Goal: Transaction & Acquisition: Book appointment/travel/reservation

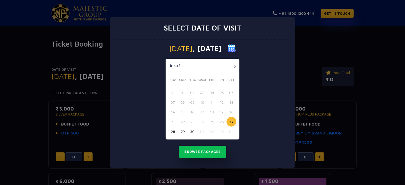
click at [233, 66] on button "button" at bounding box center [234, 66] width 7 height 7
click at [231, 91] on button "04" at bounding box center [231, 93] width 10 height 10
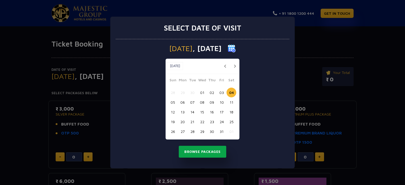
click at [203, 152] on button "Browse Packages" at bounding box center [202, 152] width 47 height 12
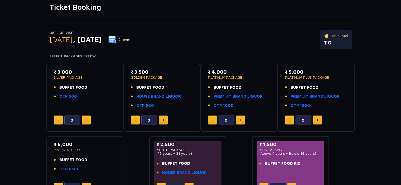
scroll to position [35, 0]
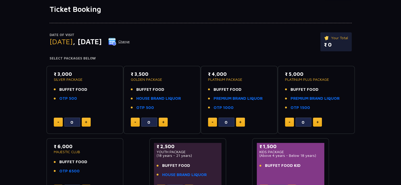
drag, startPoint x: 55, startPoint y: 73, endPoint x: 78, endPoint y: 73, distance: 23.2
click at [78, 73] on p "₹ 3,000" at bounding box center [85, 74] width 62 height 7
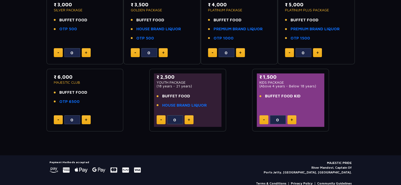
scroll to position [114, 0]
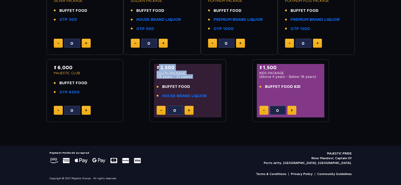
drag, startPoint x: 156, startPoint y: 68, endPoint x: 188, endPoint y: 79, distance: 33.6
click at [188, 79] on div "₹ 2,500 YOUTH PACKAGE (18 years - 21 years) BUFFET FOOD HOUSE BRAND LIQUOR" at bounding box center [187, 83] width 62 height 38
click at [242, 81] on div "₹ 3,000 SILVER PACKAGE BUFFET FOOD OTP 500 0 ₹ 3,500 GOLDEN PACKAGE BUFFET FOOD…" at bounding box center [200, 53] width 308 height 140
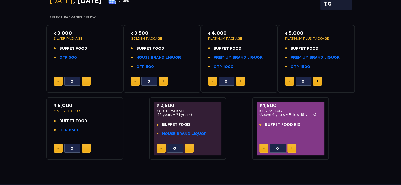
scroll to position [8, 0]
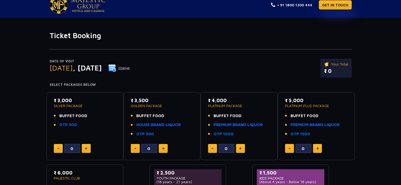
drag, startPoint x: 56, startPoint y: 97, endPoint x: 84, endPoint y: 126, distance: 40.0
click at [84, 126] on div "₹ 3,000 SILVER PACKAGE BUFFET FOOD OTP 500" at bounding box center [85, 114] width 62 height 34
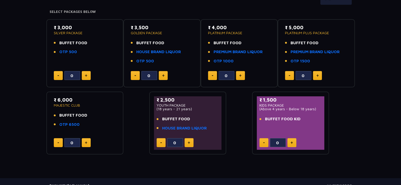
scroll to position [114, 0]
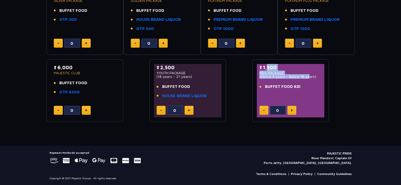
drag, startPoint x: 265, startPoint y: 67, endPoint x: 306, endPoint y: 78, distance: 43.0
click at [306, 78] on div "₹ 1,500 KIDS PACKAGE (Above 4 years - Below 18 years)" at bounding box center [290, 71] width 62 height 14
click at [236, 78] on div "₹ 3,000 SILVER PACKAGE BUFFET FOOD OTP 500 0 ₹ 3,500 GOLDEN PACKAGE BUFFET FOOD…" at bounding box center [200, 53] width 308 height 140
drag, startPoint x: 259, startPoint y: 77, endPoint x: 315, endPoint y: 76, distance: 56.1
click at [315, 76] on p "(Above 4 years - Below 18 years)" at bounding box center [290, 77] width 62 height 4
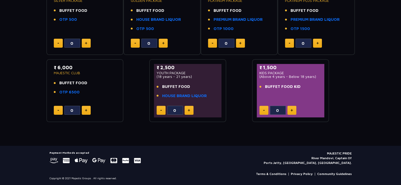
drag, startPoint x: 157, startPoint y: 77, endPoint x: 192, endPoint y: 76, distance: 34.3
click at [192, 76] on p "(18 years - 21 years)" at bounding box center [187, 77] width 62 height 4
click at [190, 76] on p "(18 years - 21 years)" at bounding box center [187, 77] width 62 height 4
drag, startPoint x: 190, startPoint y: 76, endPoint x: 157, endPoint y: 75, distance: 33.7
click at [157, 75] on p "(18 years - 21 years)" at bounding box center [187, 77] width 62 height 4
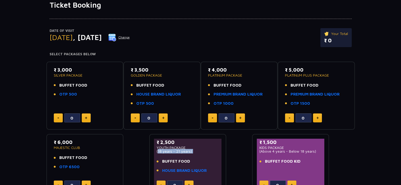
scroll to position [35, 0]
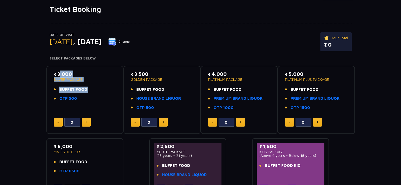
drag, startPoint x: 57, startPoint y: 75, endPoint x: 79, endPoint y: 93, distance: 28.3
click at [79, 93] on div "₹ 3,000 SILVER PACKAGE BUFFET FOOD OTP 500" at bounding box center [85, 88] width 62 height 34
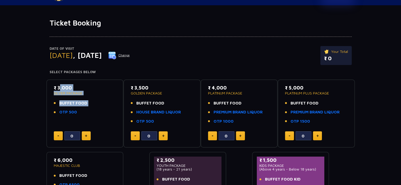
scroll to position [8, 0]
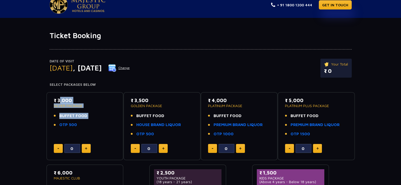
click at [62, 101] on p "₹ 3,000" at bounding box center [85, 100] width 62 height 7
drag, startPoint x: 54, startPoint y: 101, endPoint x: 97, endPoint y: 126, distance: 49.9
click at [97, 126] on div "₹ 3,000 SILVER PACKAGE BUFFET FOOD OTP 500" at bounding box center [85, 114] width 62 height 34
click at [219, 67] on div "Date of Visit [DATE] Change Your Total ₹ 0" at bounding box center [201, 71] width 302 height 24
click at [116, 68] on img at bounding box center [112, 68] width 8 height 8
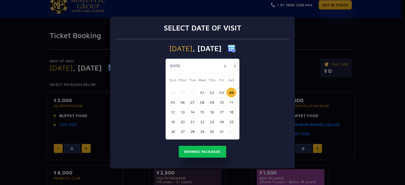
click at [221, 92] on button "03" at bounding box center [221, 93] width 10 height 10
click at [199, 151] on button "Browse Packages" at bounding box center [202, 152] width 47 height 12
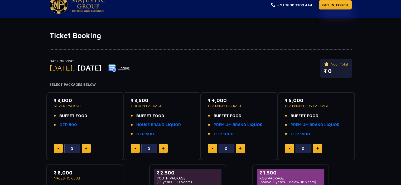
click at [116, 69] on img at bounding box center [112, 68] width 8 height 8
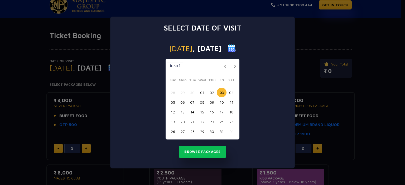
click at [214, 93] on button "02" at bounding box center [212, 93] width 10 height 10
click at [201, 152] on button "Browse Packages" at bounding box center [202, 152] width 47 height 12
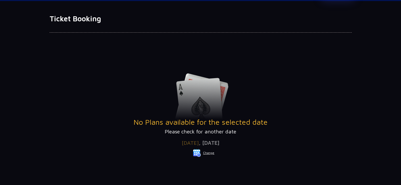
scroll to position [35, 0]
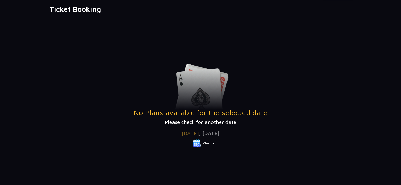
drag, startPoint x: 197, startPoint y: 114, endPoint x: 259, endPoint y: 126, distance: 62.9
click at [259, 126] on div "No Plans available for the selected date Please check for another date Date of …" at bounding box center [201, 111] width 302 height 158
click at [259, 126] on div "Date of Visit [DATE] Change Your Total ₹ 0" at bounding box center [201, 142] width 302 height 32
click at [194, 145] on img at bounding box center [197, 144] width 8 height 8
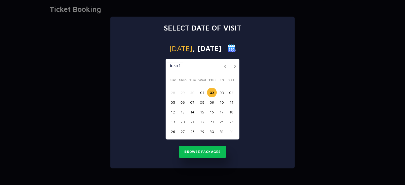
click at [202, 93] on button "01" at bounding box center [202, 93] width 10 height 10
click at [223, 92] on button "03" at bounding box center [221, 93] width 10 height 10
click at [231, 93] on button "04" at bounding box center [231, 93] width 10 height 10
click at [224, 92] on button "03" at bounding box center [221, 93] width 10 height 10
click at [230, 93] on button "04" at bounding box center [231, 93] width 10 height 10
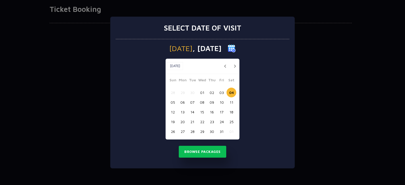
click at [225, 93] on button "03" at bounding box center [221, 93] width 10 height 10
click at [231, 93] on button "04" at bounding box center [231, 93] width 10 height 10
click at [222, 93] on button "03" at bounding box center [221, 93] width 10 height 10
click at [230, 93] on button "04" at bounding box center [231, 93] width 10 height 10
click at [210, 152] on button "Browse Packages" at bounding box center [202, 152] width 47 height 12
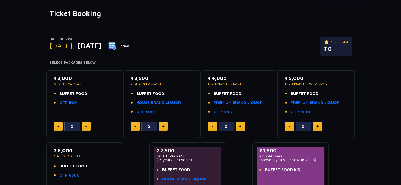
scroll to position [0, 0]
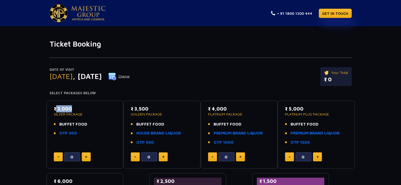
drag, startPoint x: 70, startPoint y: 110, endPoint x: 52, endPoint y: 109, distance: 17.2
click at [52, 109] on div "₹ 3,000 SILVER PACKAGE BUFFET FOOD OTP 500 0" at bounding box center [85, 134] width 68 height 59
drag, startPoint x: 52, startPoint y: 109, endPoint x: 90, endPoint y: 113, distance: 37.4
click at [90, 113] on div "₹ 3,000 SILVER PACKAGE BUFFET FOOD OTP 500 0" at bounding box center [85, 134] width 68 height 59
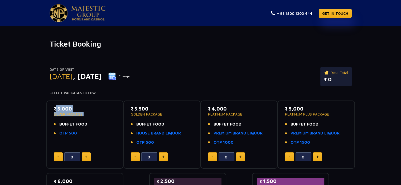
click at [90, 113] on p "SILVER PACKAGE" at bounding box center [85, 114] width 62 height 4
click at [209, 86] on div "Date of Visit [DATE] Change Your Total ₹ 0" at bounding box center [201, 79] width 302 height 24
